Goal: Check status

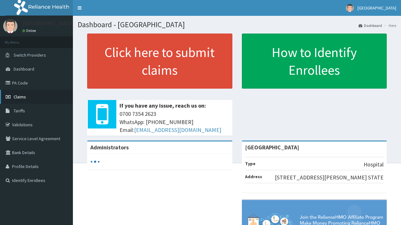
click at [17, 98] on span "Claims" at bounding box center [20, 97] width 12 height 6
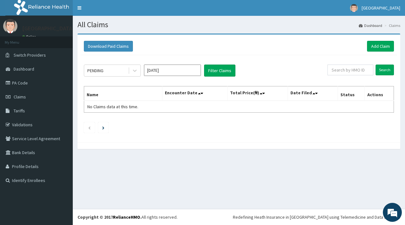
click at [167, 70] on input "[DATE]" at bounding box center [172, 70] width 57 height 11
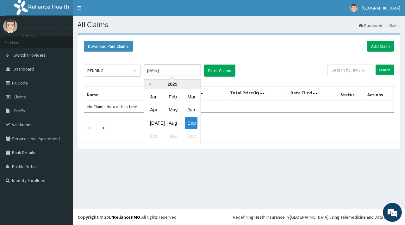
click at [150, 85] on button "Previous Year" at bounding box center [149, 84] width 3 height 3
click at [192, 122] on div "Sep" at bounding box center [191, 123] width 13 height 12
type input "[DATE]"
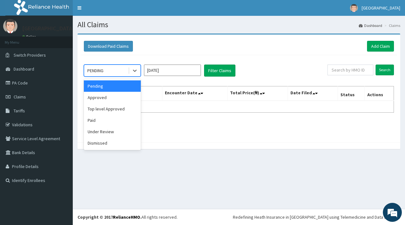
click at [113, 70] on div "PENDING" at bounding box center [106, 71] width 44 height 10
click at [101, 98] on div "Approved" at bounding box center [112, 97] width 57 height 11
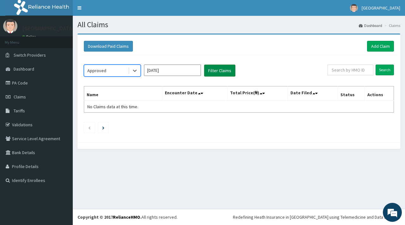
click at [224, 71] on button "Filter Claims" at bounding box center [219, 71] width 31 height 12
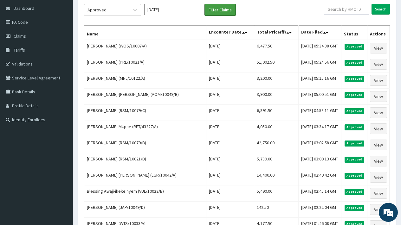
scroll to position [60, 0]
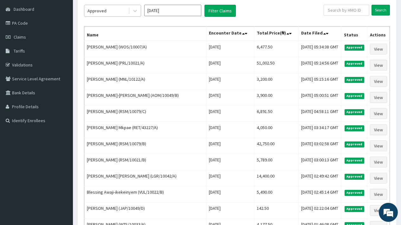
click at [99, 9] on div "Approved" at bounding box center [96, 11] width 19 height 6
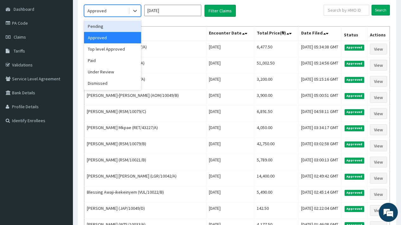
click at [98, 27] on div "Pending" at bounding box center [112, 26] width 57 height 11
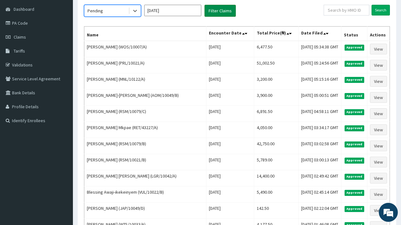
click at [216, 10] on button "Filter Claims" at bounding box center [219, 11] width 31 height 12
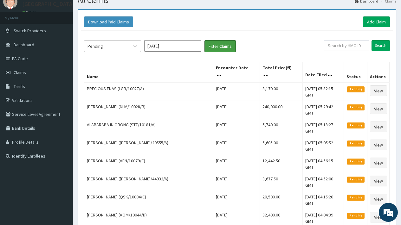
scroll to position [0, 0]
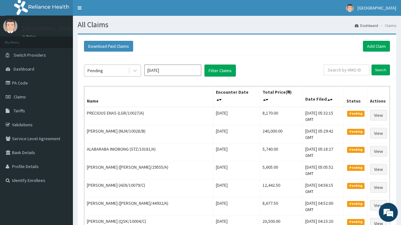
click at [109, 70] on div "Pending" at bounding box center [106, 71] width 44 height 10
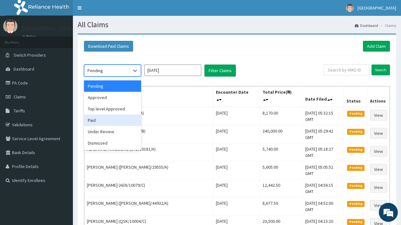
click at [93, 121] on div "Paid" at bounding box center [112, 120] width 57 height 11
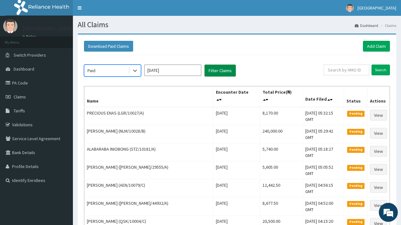
click at [211, 71] on button "Filter Claims" at bounding box center [219, 71] width 31 height 12
click at [221, 72] on button "Filter Claims" at bounding box center [219, 71] width 31 height 12
